Goal: Browse casually

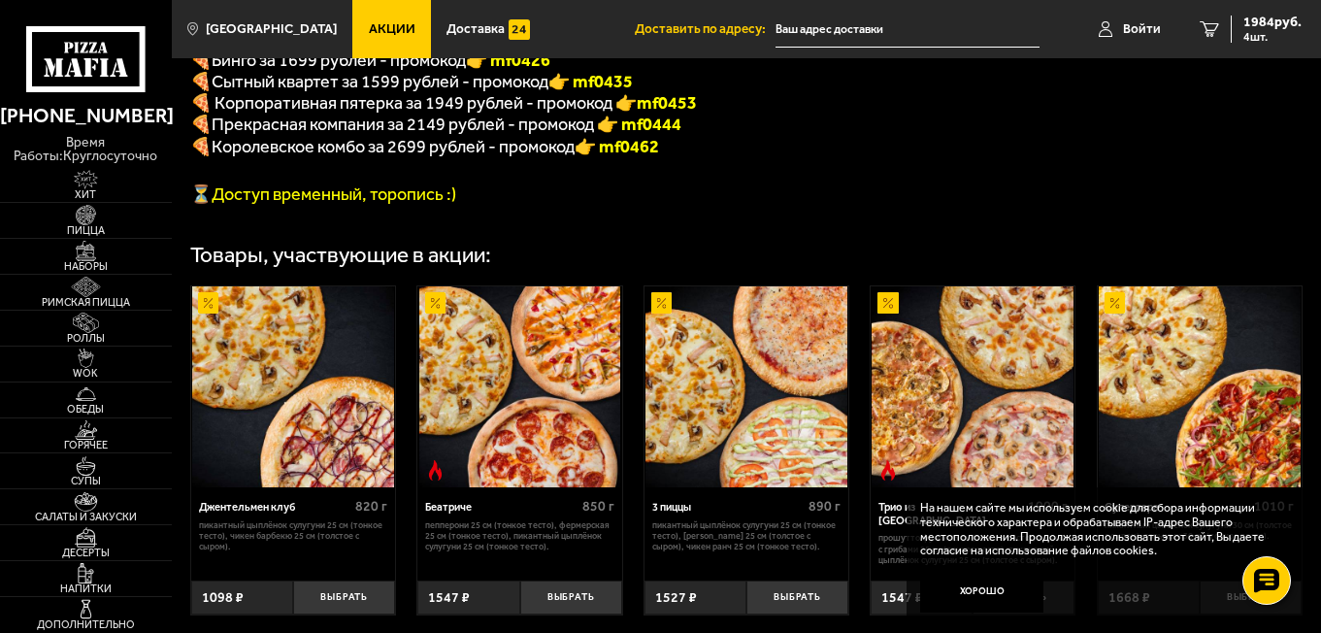
scroll to position [388, 0]
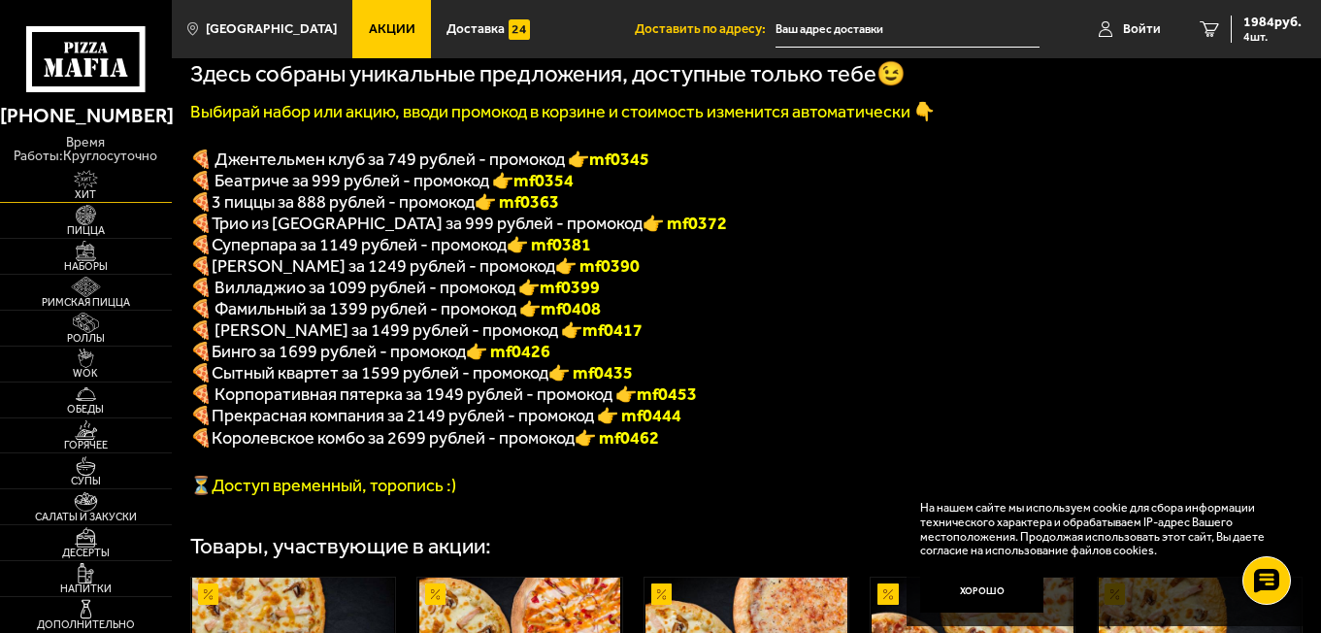
click at [107, 200] on span "Хит" at bounding box center [86, 194] width 172 height 11
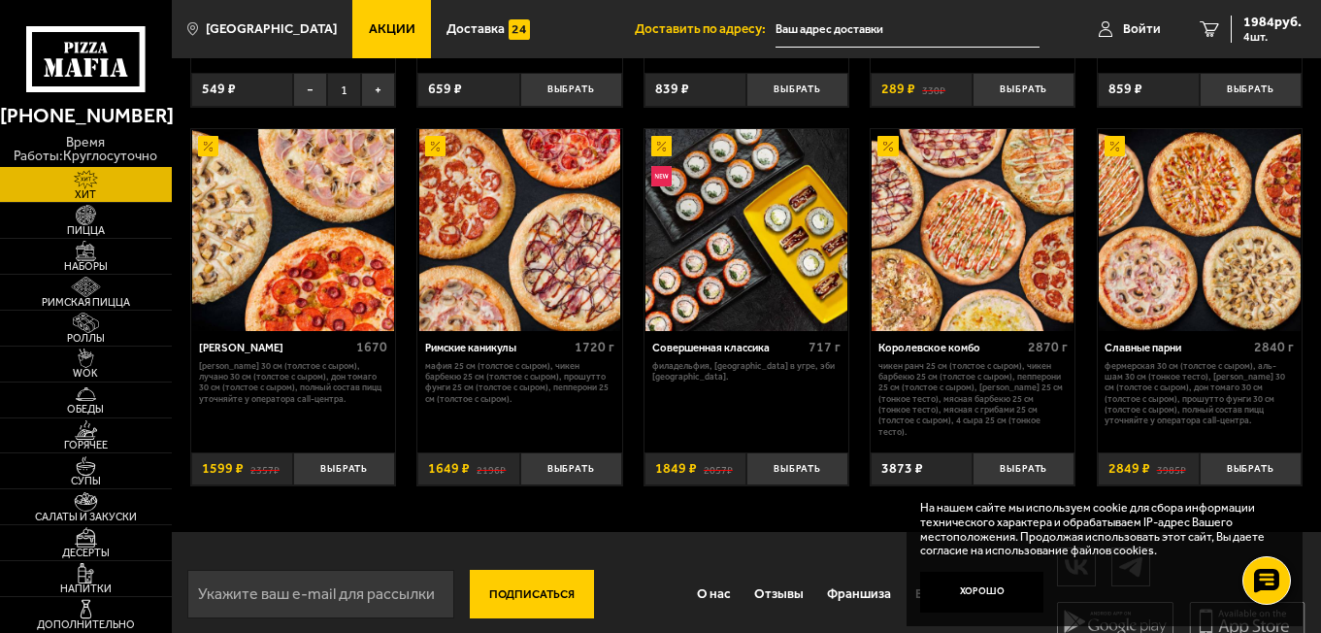
scroll to position [869, 0]
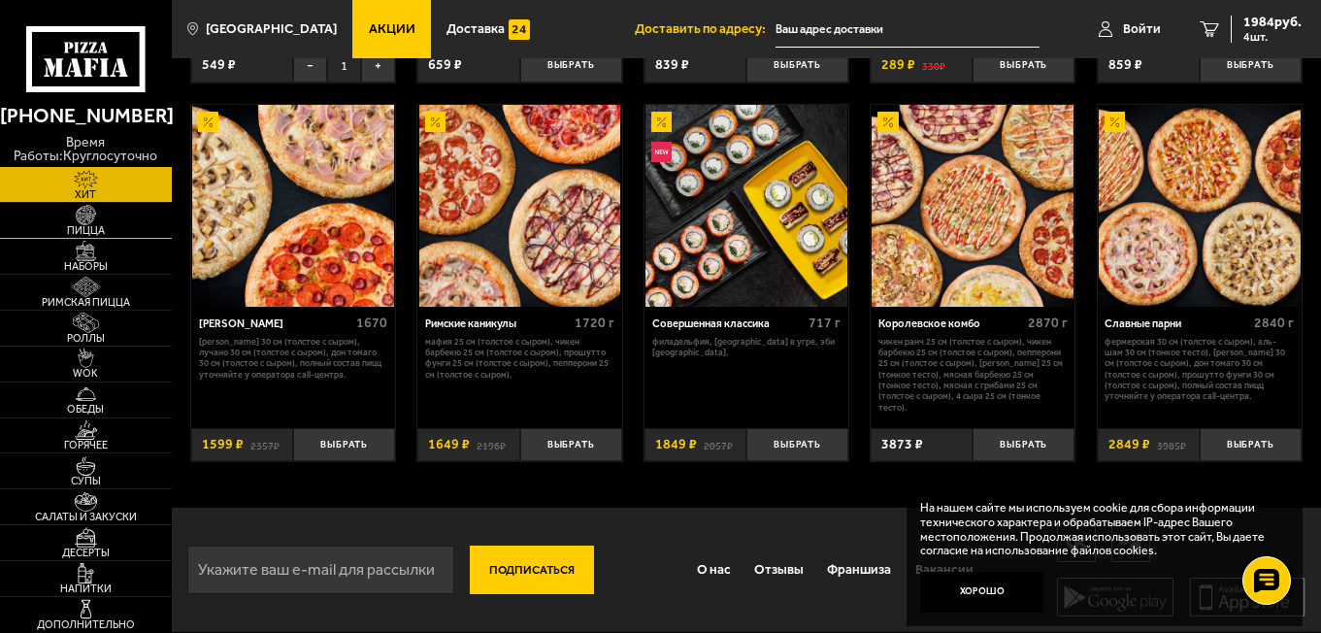
click at [101, 236] on span "Пицца" at bounding box center [86, 230] width 172 height 11
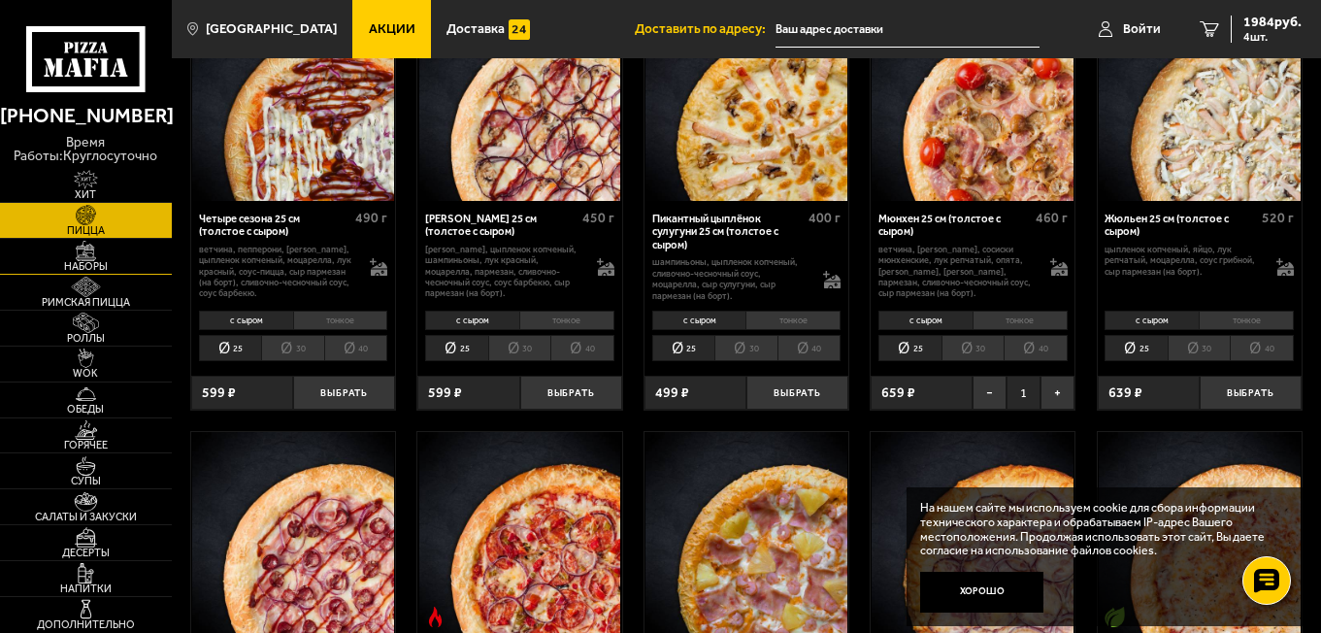
scroll to position [2426, 0]
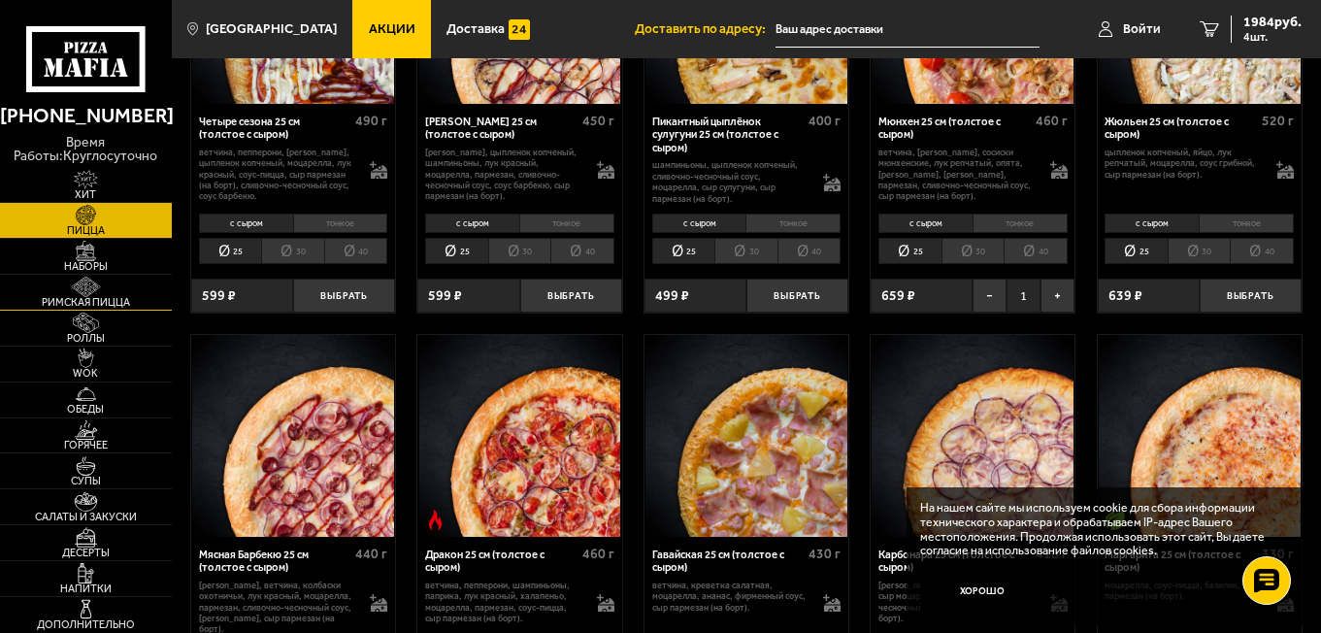
click at [119, 308] on span "Римская пицца" at bounding box center [86, 302] width 172 height 11
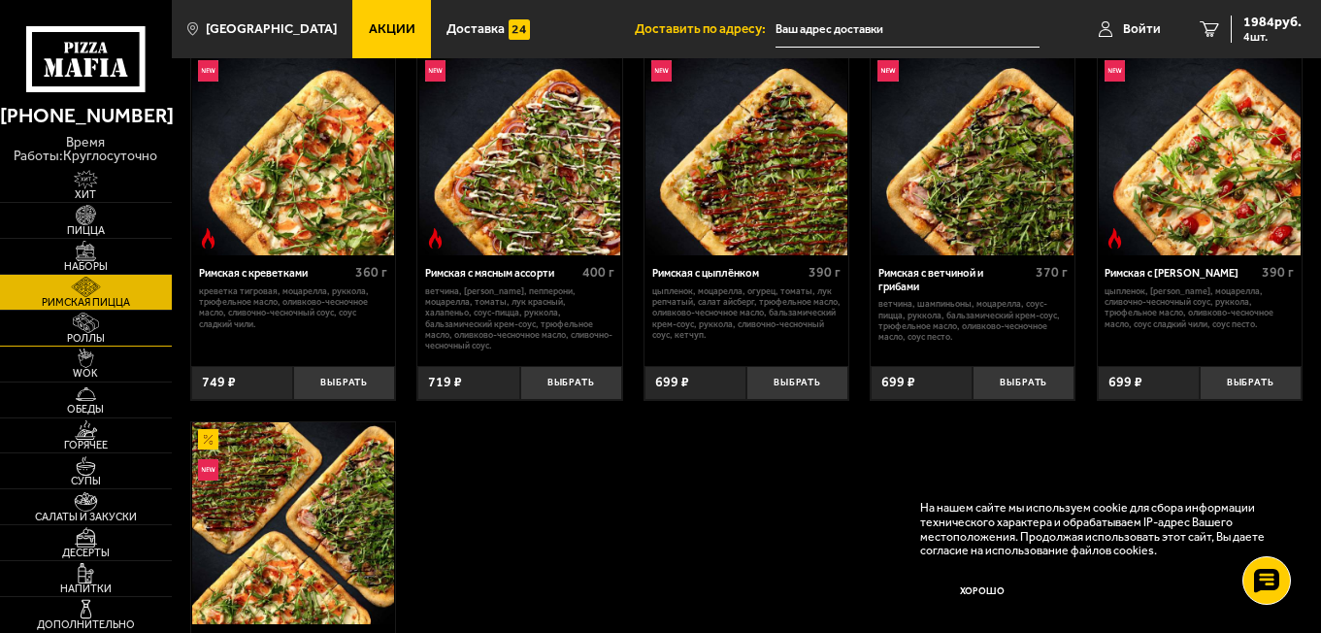
scroll to position [388, 0]
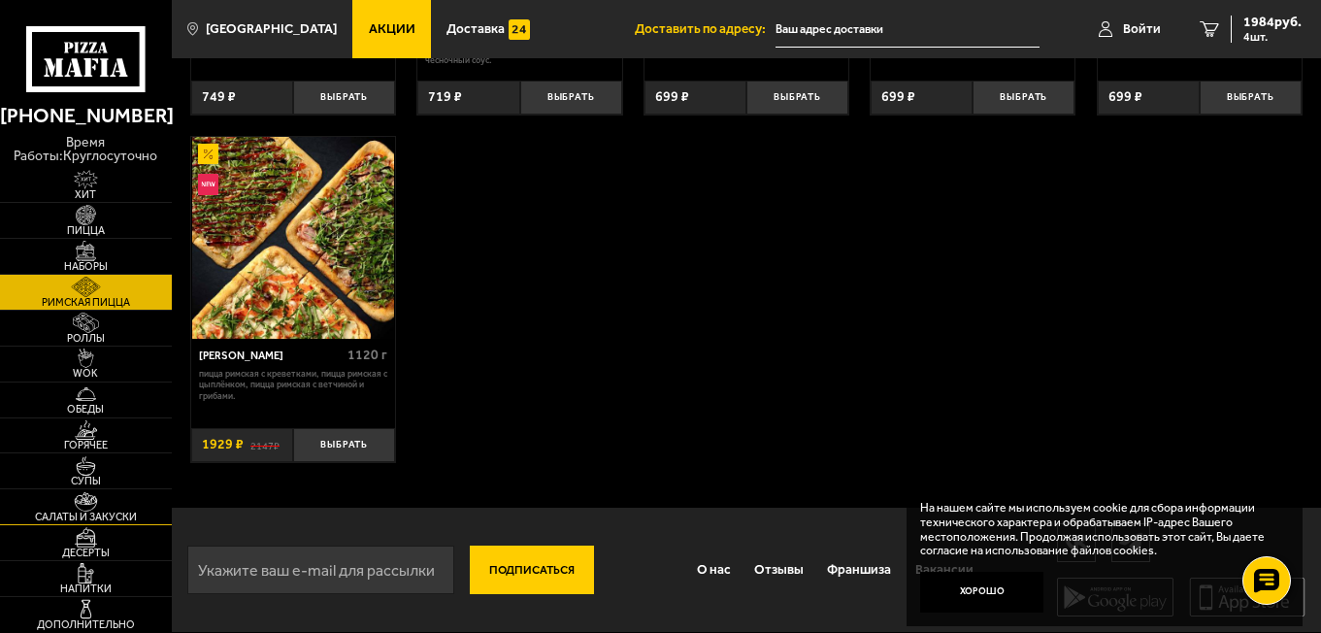
click at [118, 522] on span "Салаты и закуски" at bounding box center [86, 516] width 172 height 11
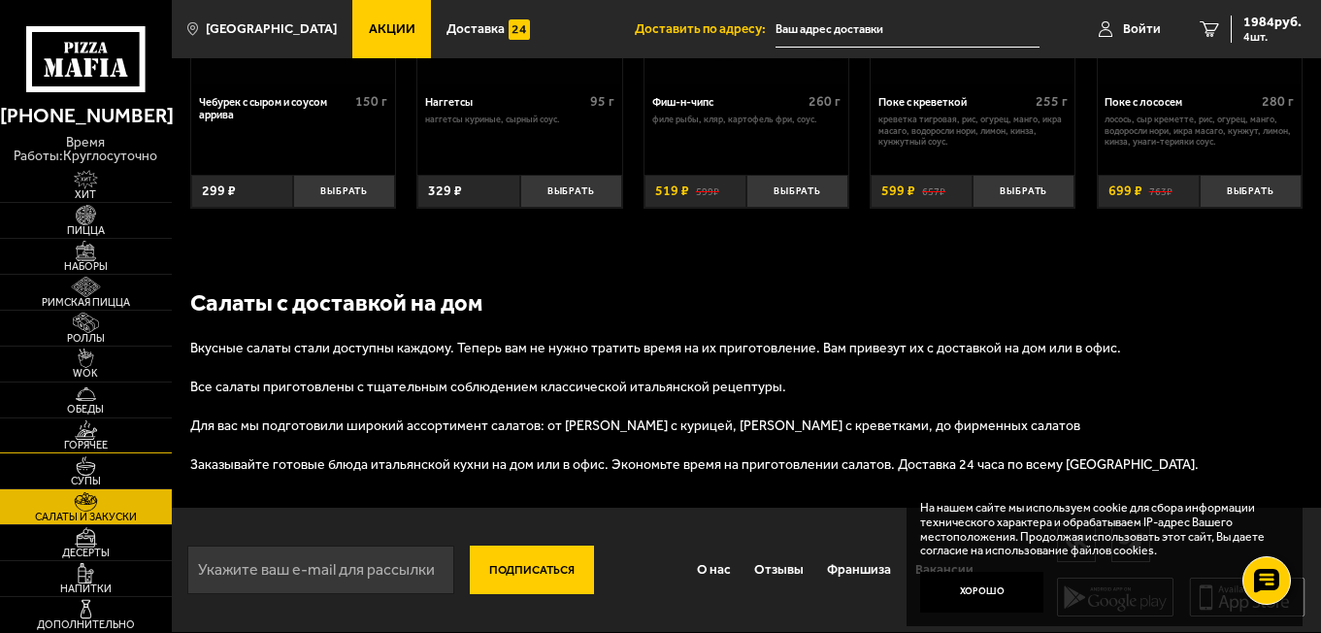
scroll to position [1198, 0]
click at [103, 558] on span "Десерты" at bounding box center [86, 552] width 172 height 11
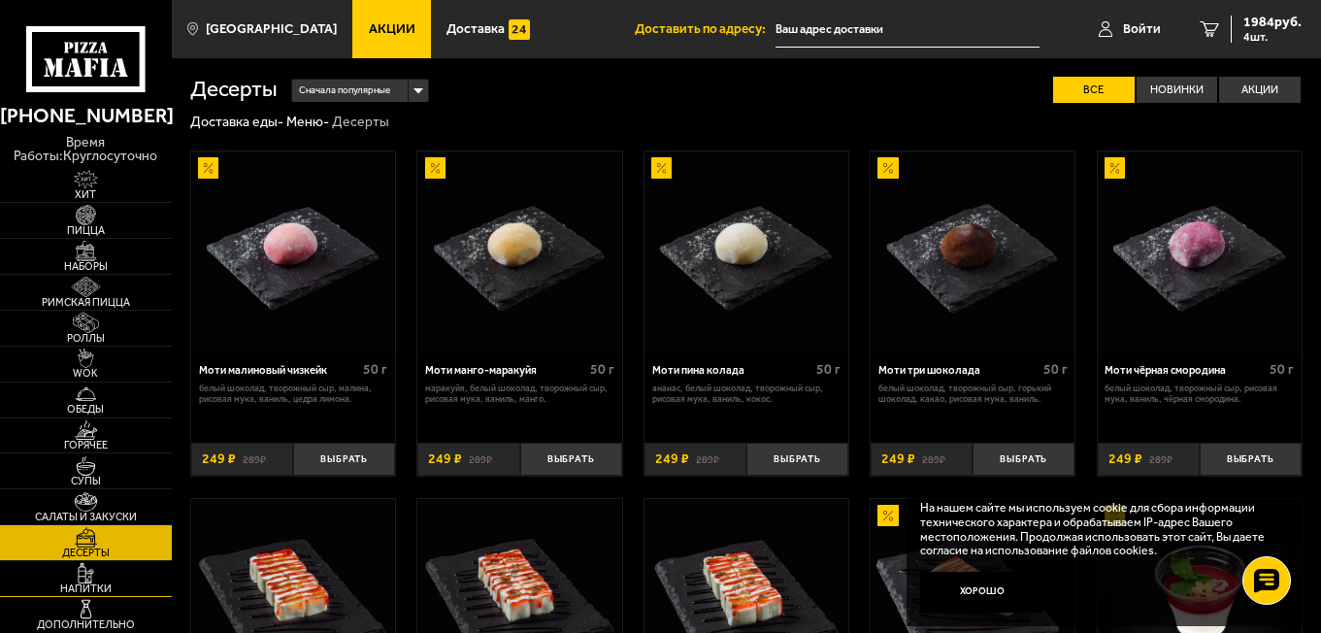
scroll to position [291, 0]
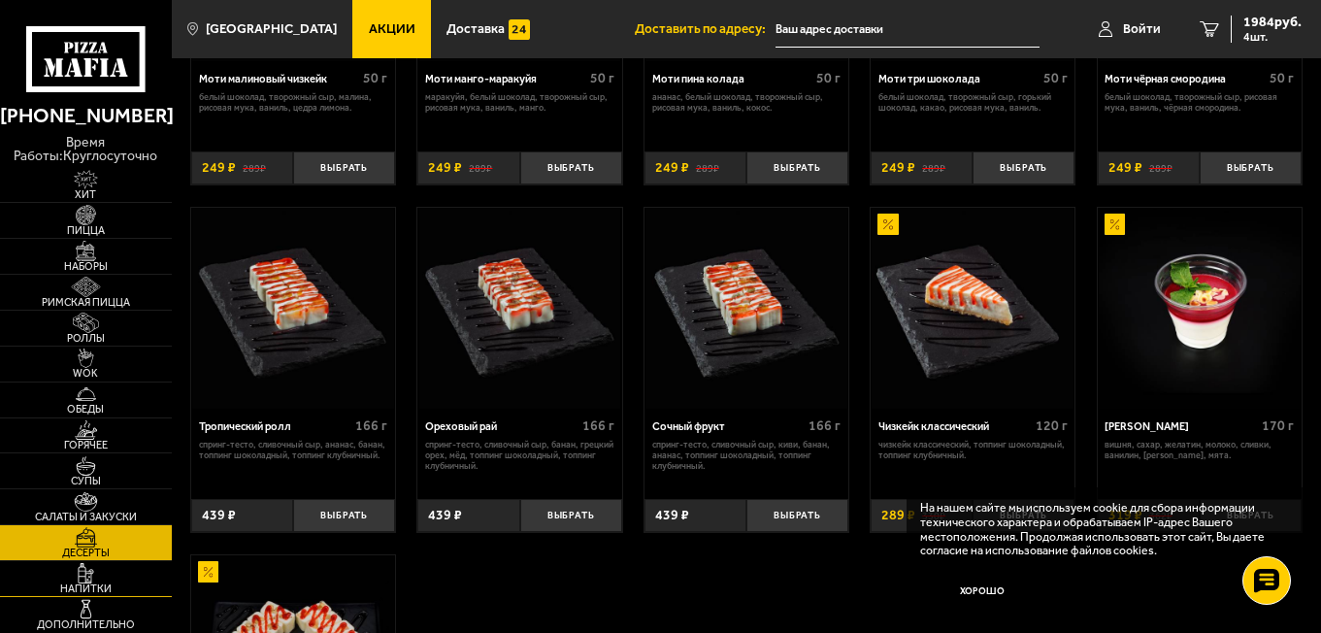
click at [108, 582] on img at bounding box center [85, 572] width 52 height 19
